Goal: Task Accomplishment & Management: Complete application form

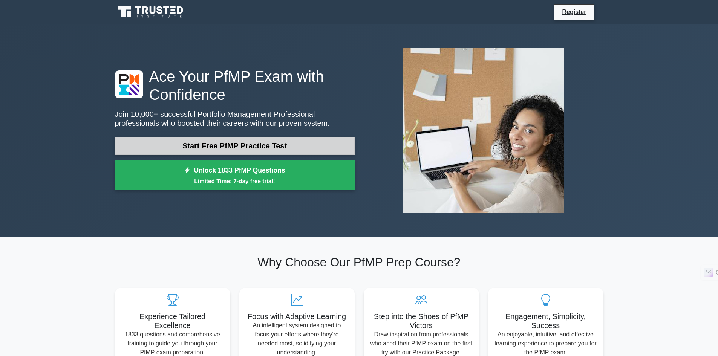
click at [282, 142] on link "Start Free PfMP Practice Test" at bounding box center [235, 146] width 240 height 18
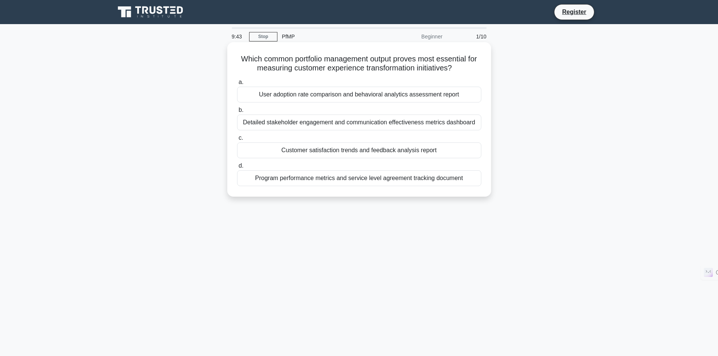
click at [369, 151] on div "Customer satisfaction trends and feedback analysis report" at bounding box center [359, 151] width 244 height 16
click at [237, 141] on input "c. Customer satisfaction trends and feedback analysis report" at bounding box center [237, 138] width 0 height 5
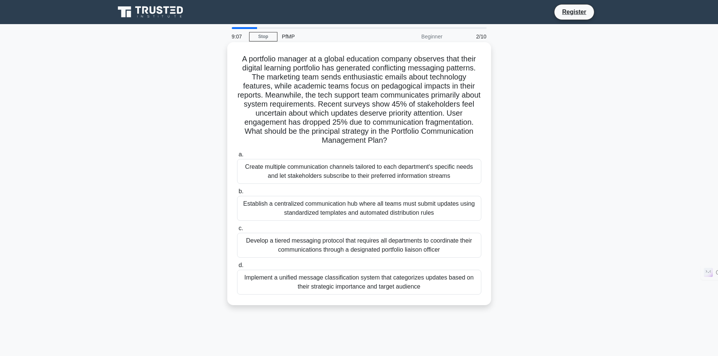
click at [387, 288] on div "Implement a unified message classification system that categorizes updates base…" at bounding box center [359, 282] width 244 height 25
click at [237, 268] on input "d. Implement a unified message classification system that categorizes updates b…" at bounding box center [237, 265] width 0 height 5
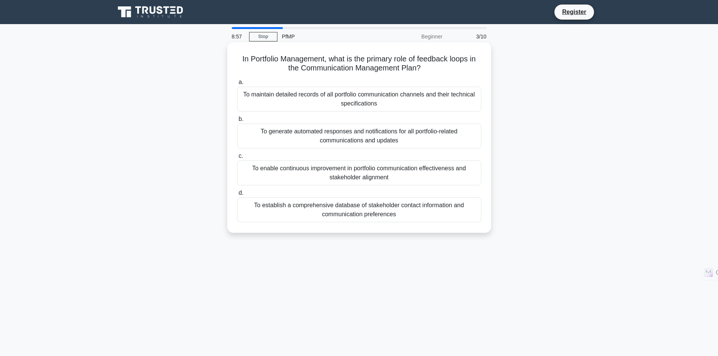
click at [306, 174] on div "To enable continuous improvement in portfolio communication effectiveness and s…" at bounding box center [359, 173] width 244 height 25
click at [237, 159] on input "c. To enable continuous improvement in portfolio communication effectiveness an…" at bounding box center [237, 156] width 0 height 5
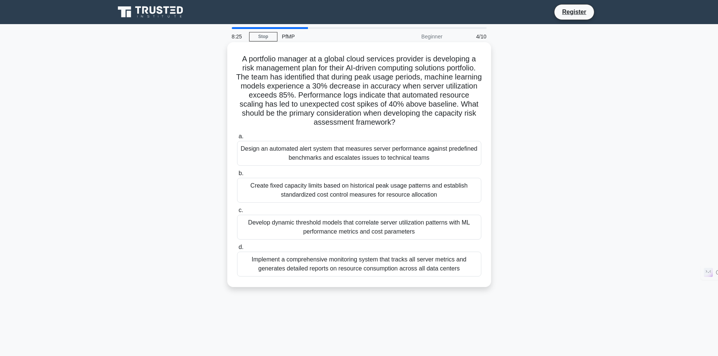
click at [360, 230] on div "Develop dynamic threshold models that correlate server utilization patterns wit…" at bounding box center [359, 227] width 244 height 25
click at [237, 213] on input "c. Develop dynamic threshold models that correlate server utilization patterns …" at bounding box center [237, 210] width 0 height 5
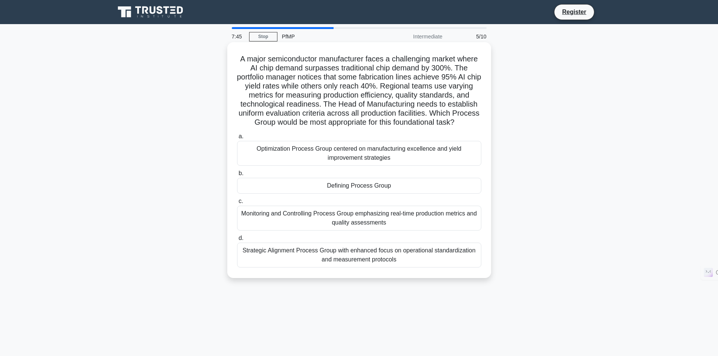
click at [329, 231] on div "Monitoring and Controlling Process Group emphasizing real-time production metri…" at bounding box center [359, 218] width 244 height 25
click at [237, 204] on input "c. Monitoring and Controlling Process Group emphasizing real-time production me…" at bounding box center [237, 201] width 0 height 5
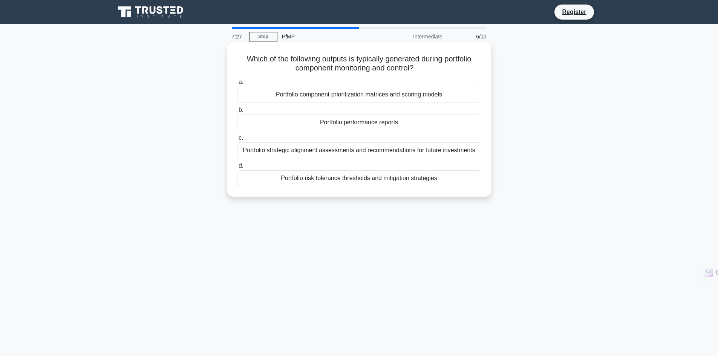
click at [362, 123] on div "Portfolio performance reports" at bounding box center [359, 123] width 244 height 16
click at [237, 113] on input "b. Portfolio performance reports" at bounding box center [237, 110] width 0 height 5
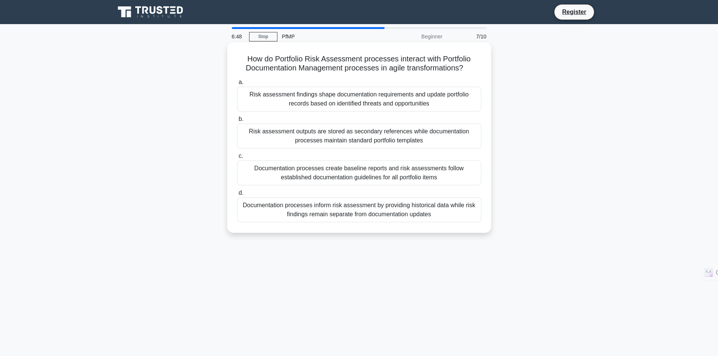
click at [352, 99] on div "Risk assessment findings shape documentation requirements and update portfolio …" at bounding box center [359, 99] width 244 height 25
click at [237, 85] on input "a. Risk assessment findings shape documentation requirements and update portfol…" at bounding box center [237, 82] width 0 height 5
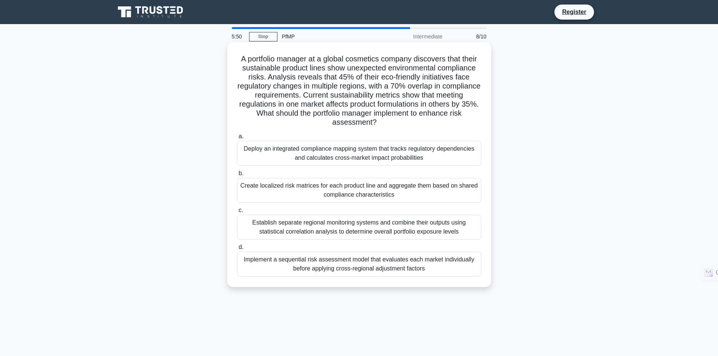
click at [319, 190] on div "Create localized risk matrices for each product line and aggregate them based o…" at bounding box center [359, 190] width 244 height 25
click at [237, 176] on input "b. Create localized risk matrices for each product line and aggregate them base…" at bounding box center [237, 173] width 0 height 5
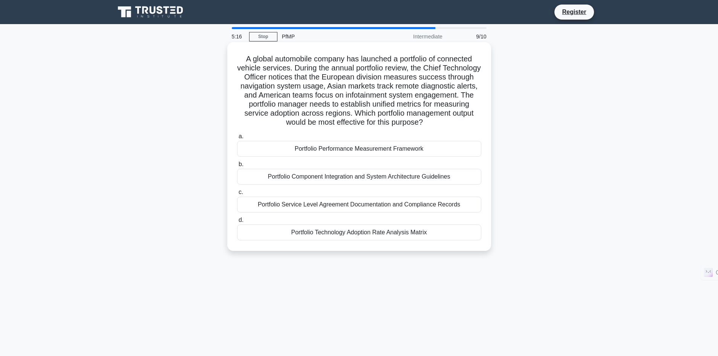
click at [351, 151] on div "Portfolio Performance Measurement Framework" at bounding box center [359, 149] width 244 height 16
click at [237, 139] on input "a. Portfolio Performance Measurement Framework" at bounding box center [237, 136] width 0 height 5
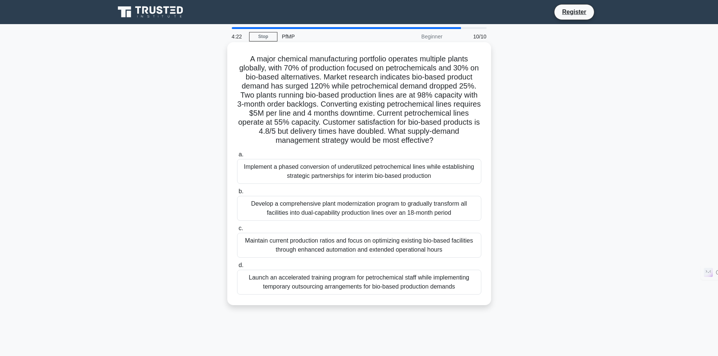
click at [307, 174] on div "Implement a phased conversion of underutilized petrochemical lines while establ…" at bounding box center [359, 171] width 244 height 25
click at [237, 157] on input "a. Implement a phased conversion of underutilized petrochemical lines while est…" at bounding box center [237, 154] width 0 height 5
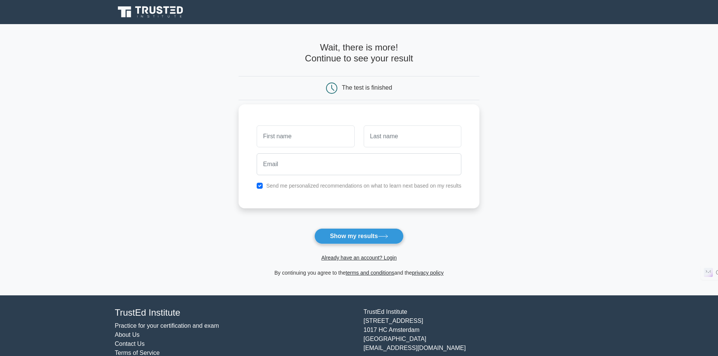
click at [292, 150] on div at bounding box center [305, 137] width 107 height 28
click at [290, 136] on input "text" at bounding box center [306, 137] width 98 height 22
type input "KALYAN"
click at [417, 137] on input "text" at bounding box center [413, 137] width 98 height 22
type input "BHAGAVATULA"
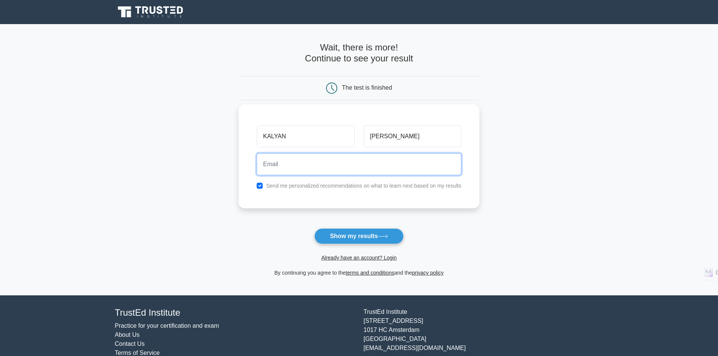
click at [304, 173] on input "email" at bounding box center [359, 164] width 205 height 22
type input "kalyanbhagavatula@gmail.com"
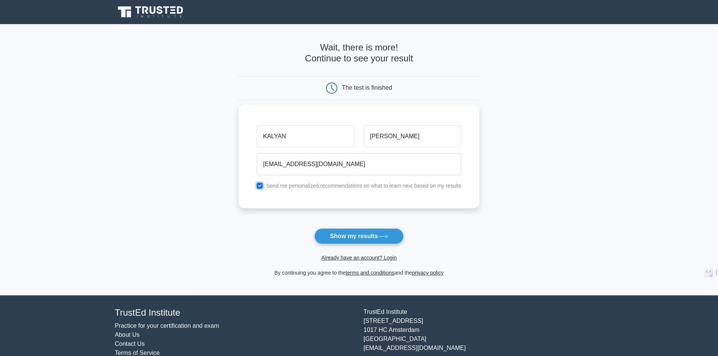
click at [261, 187] on input "checkbox" at bounding box center [260, 186] width 6 height 6
checkbox input "false"
click at [352, 238] on button "Show my results" at bounding box center [358, 236] width 89 height 16
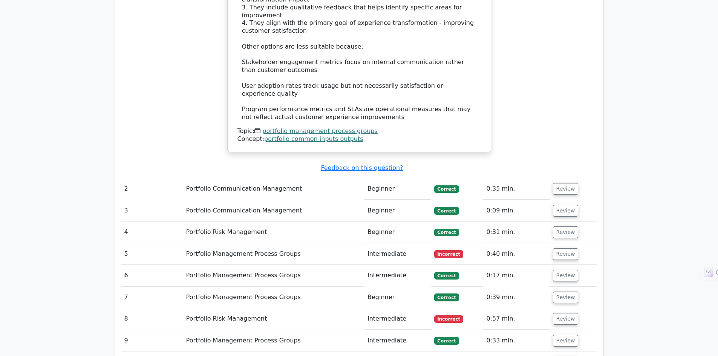
scroll to position [867, 0]
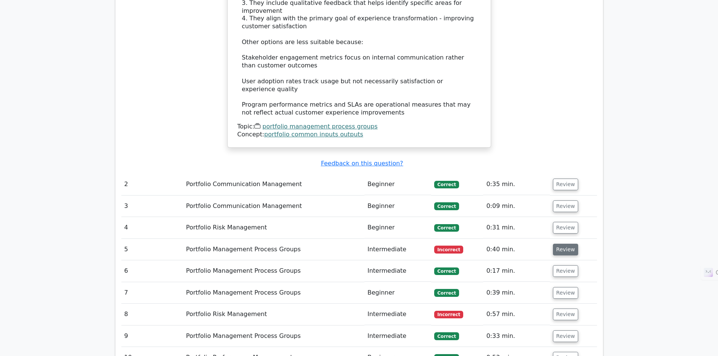
click at [560, 244] on button "Review" at bounding box center [566, 250] width 26 height 12
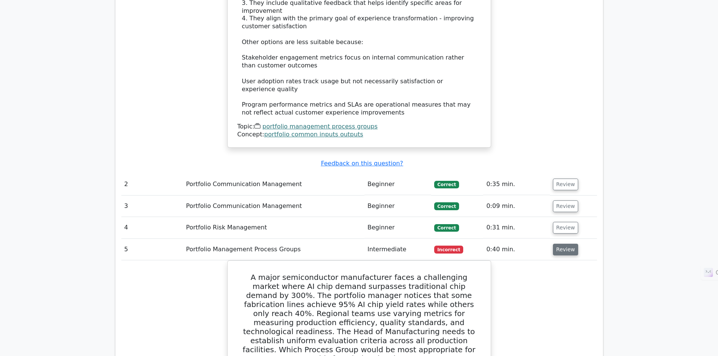
click at [569, 244] on button "Review" at bounding box center [566, 250] width 26 height 12
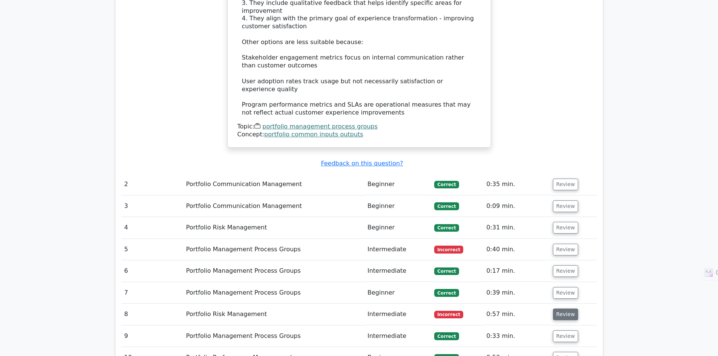
click at [567, 309] on button "Review" at bounding box center [566, 315] width 26 height 12
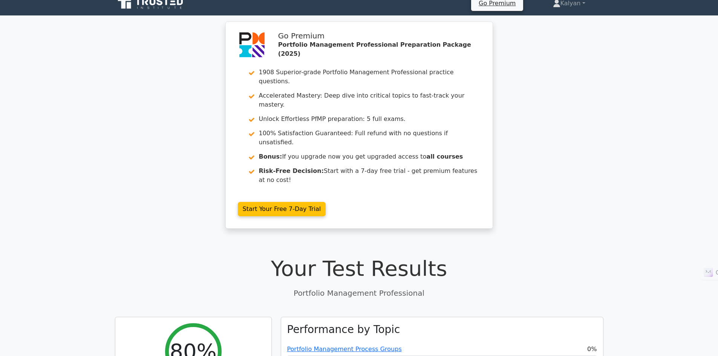
scroll to position [0, 0]
